Goal: Transaction & Acquisition: Download file/media

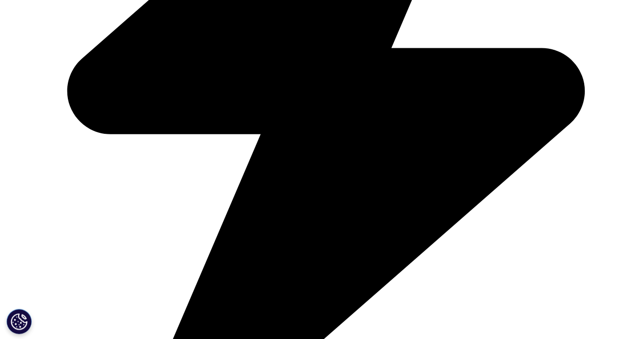
scroll to position [4879, 0]
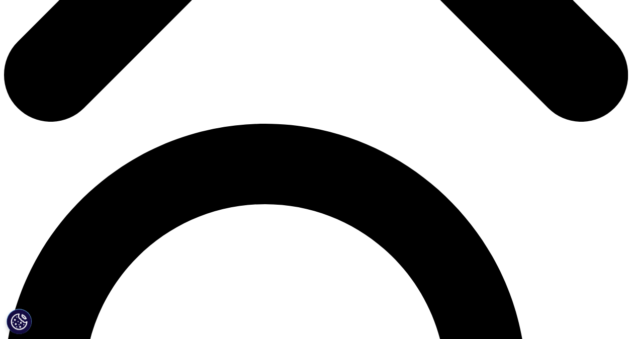
scroll to position [402, 0]
